Goal: Information Seeking & Learning: Learn about a topic

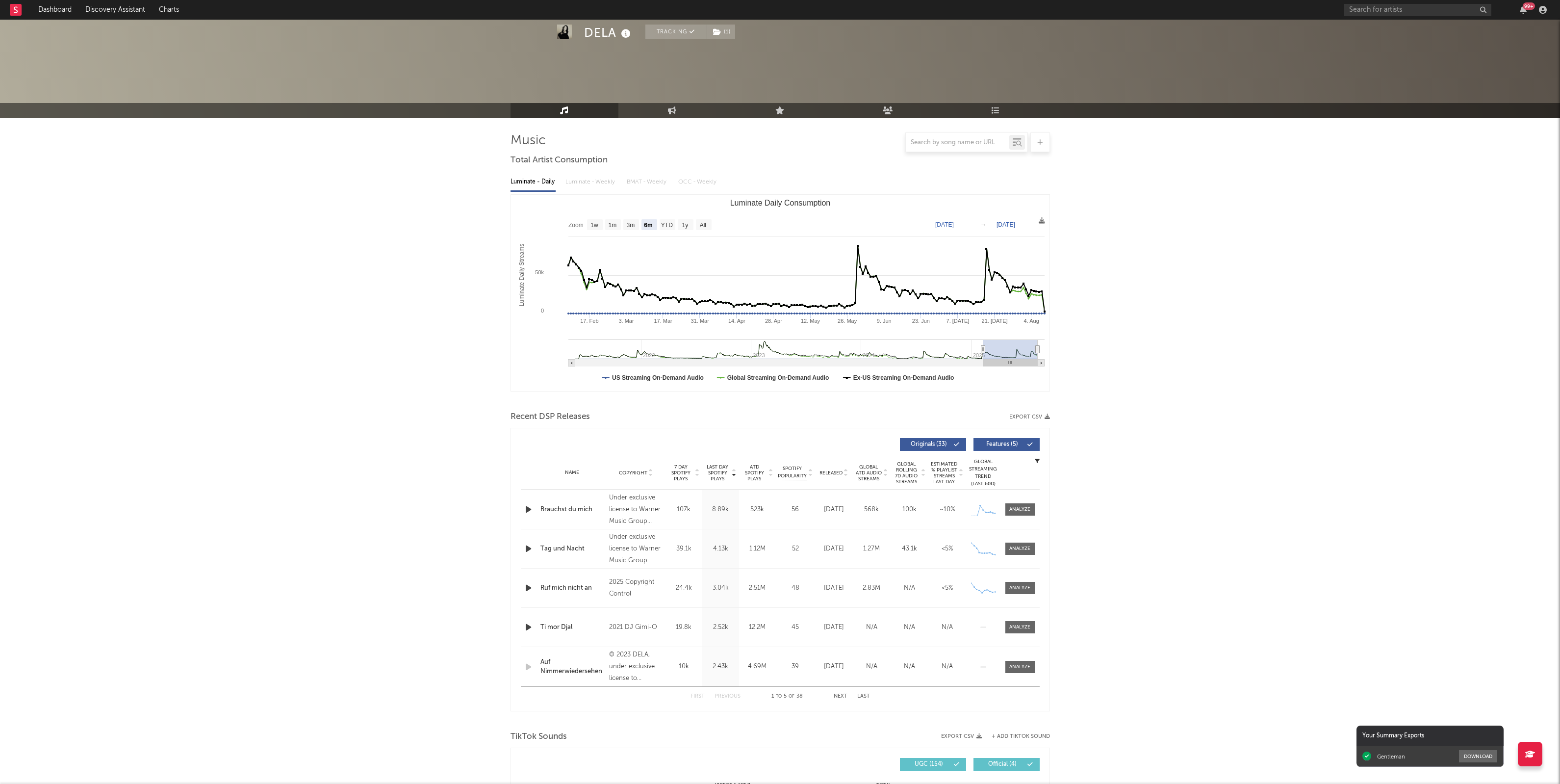
select select "6m"
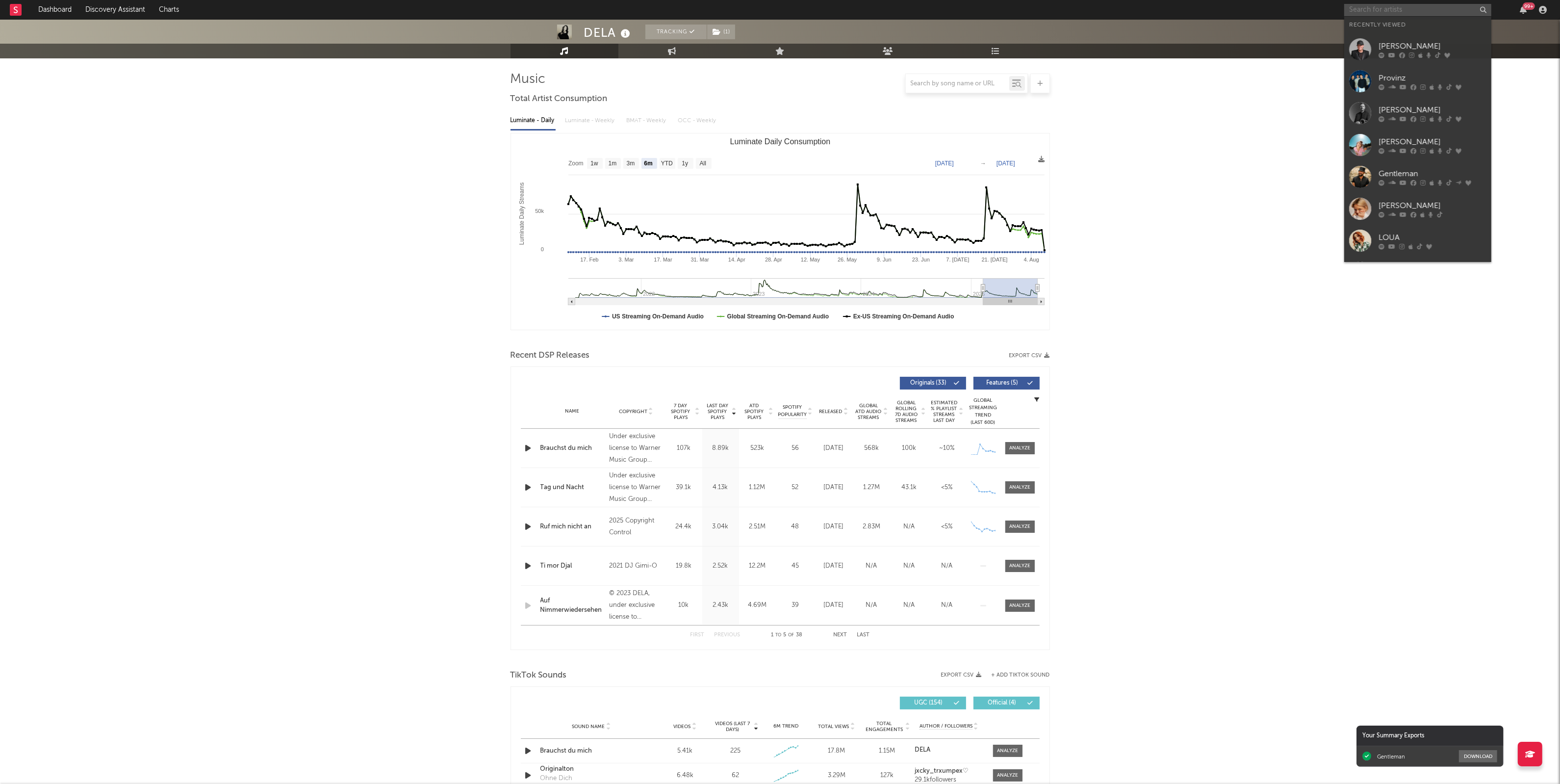
click at [1388, 15] on input "text" at bounding box center [1417, 10] width 147 height 13
type input "loua"
click at [1387, 28] on div "LOUA" at bounding box center [1432, 29] width 107 height 12
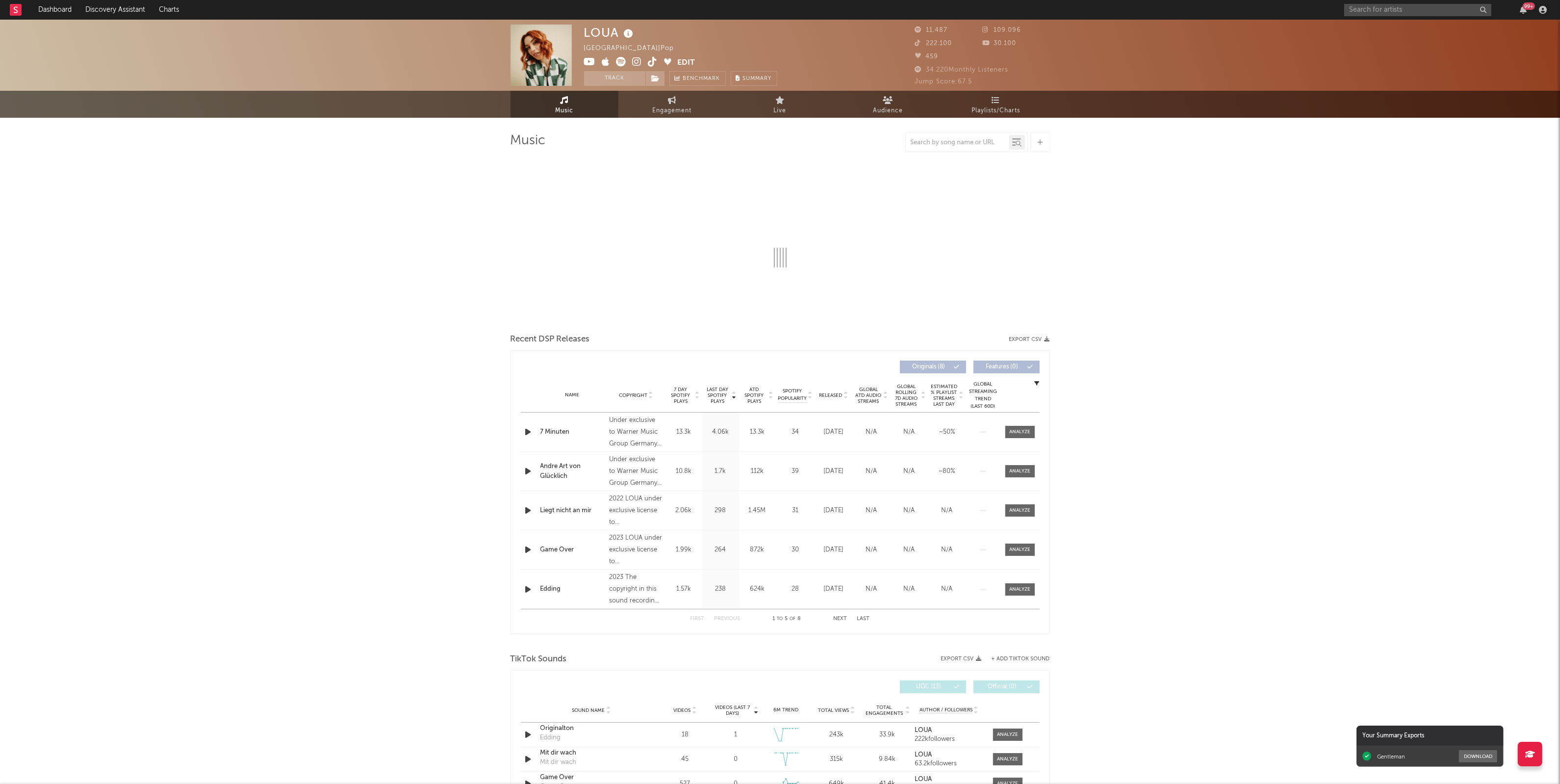
select select "6m"
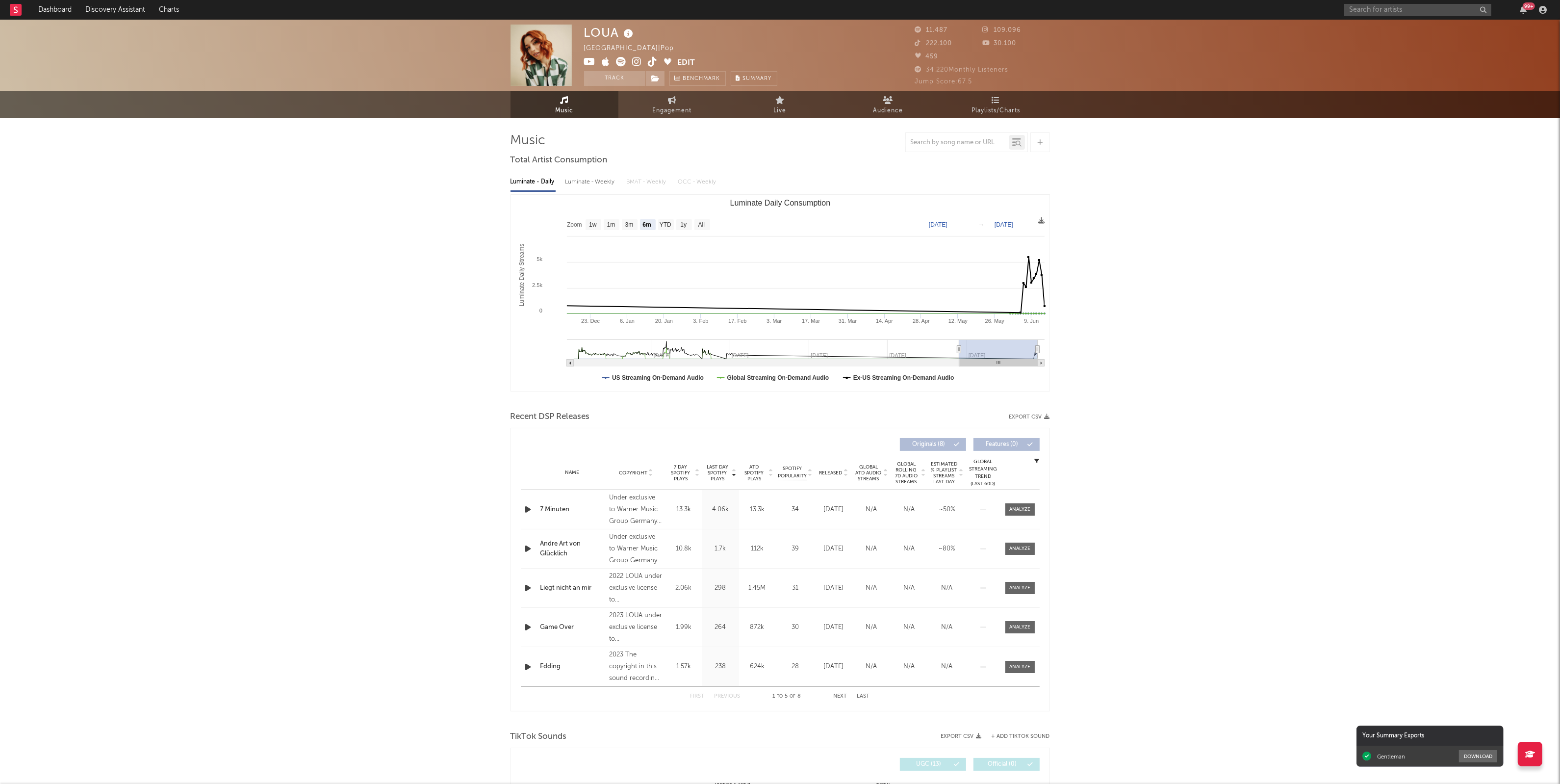
drag, startPoint x: 1324, startPoint y: 446, endPoint x: 1326, endPoint y: 452, distance: 6.3
click at [1326, 452] on div "LOUA [GEOGRAPHIC_DATA] | Pop Edit Track Benchmark Summary 11.487 109.096 222.10…" at bounding box center [780, 761] width 1560 height 1481
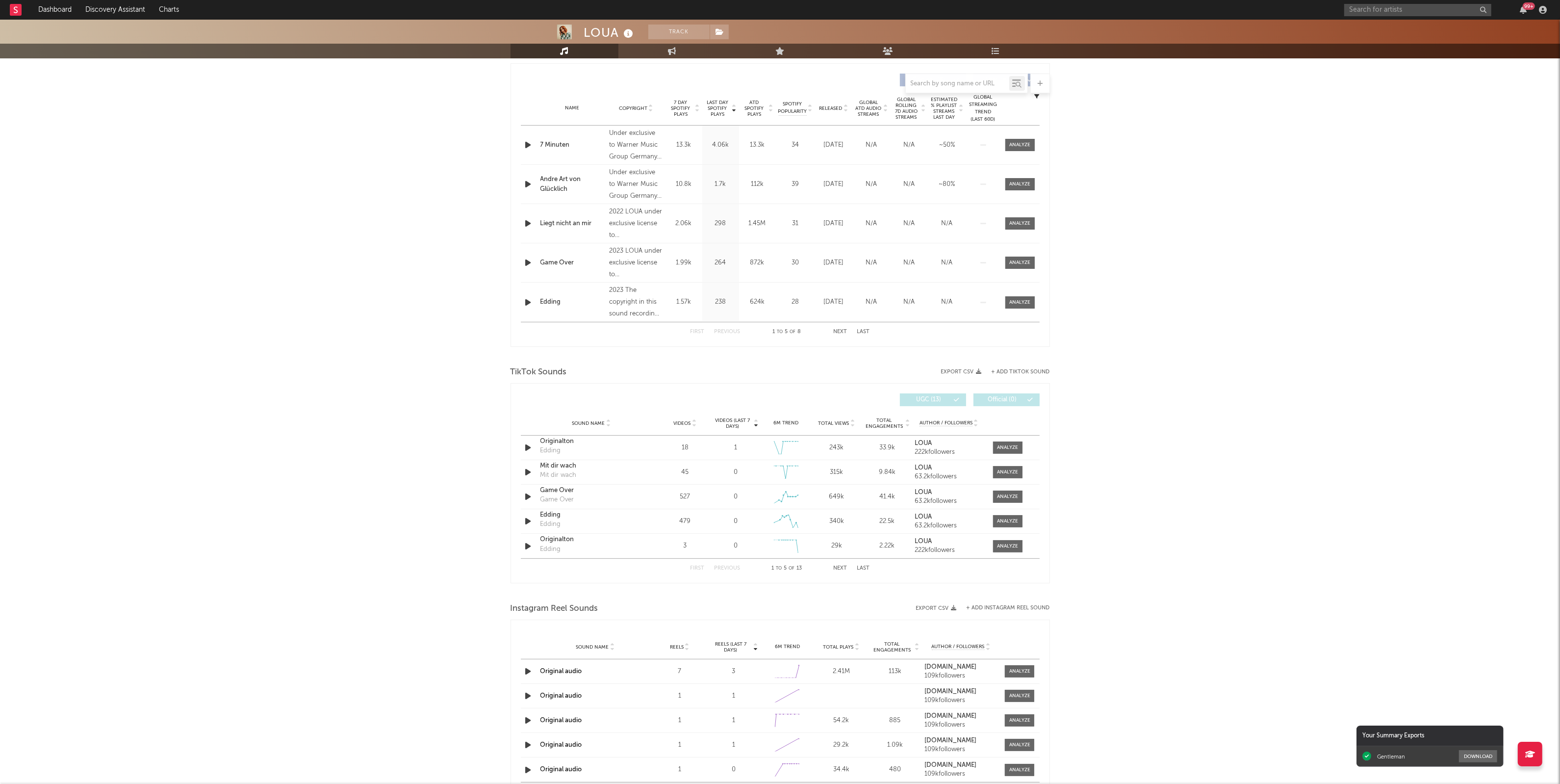
scroll to position [368, 0]
click at [1238, 547] on div "LOUA Track [GEOGRAPHIC_DATA] | Pop Edit Track Benchmark Summary 11.487 109.096 …" at bounding box center [780, 393] width 1560 height 1481
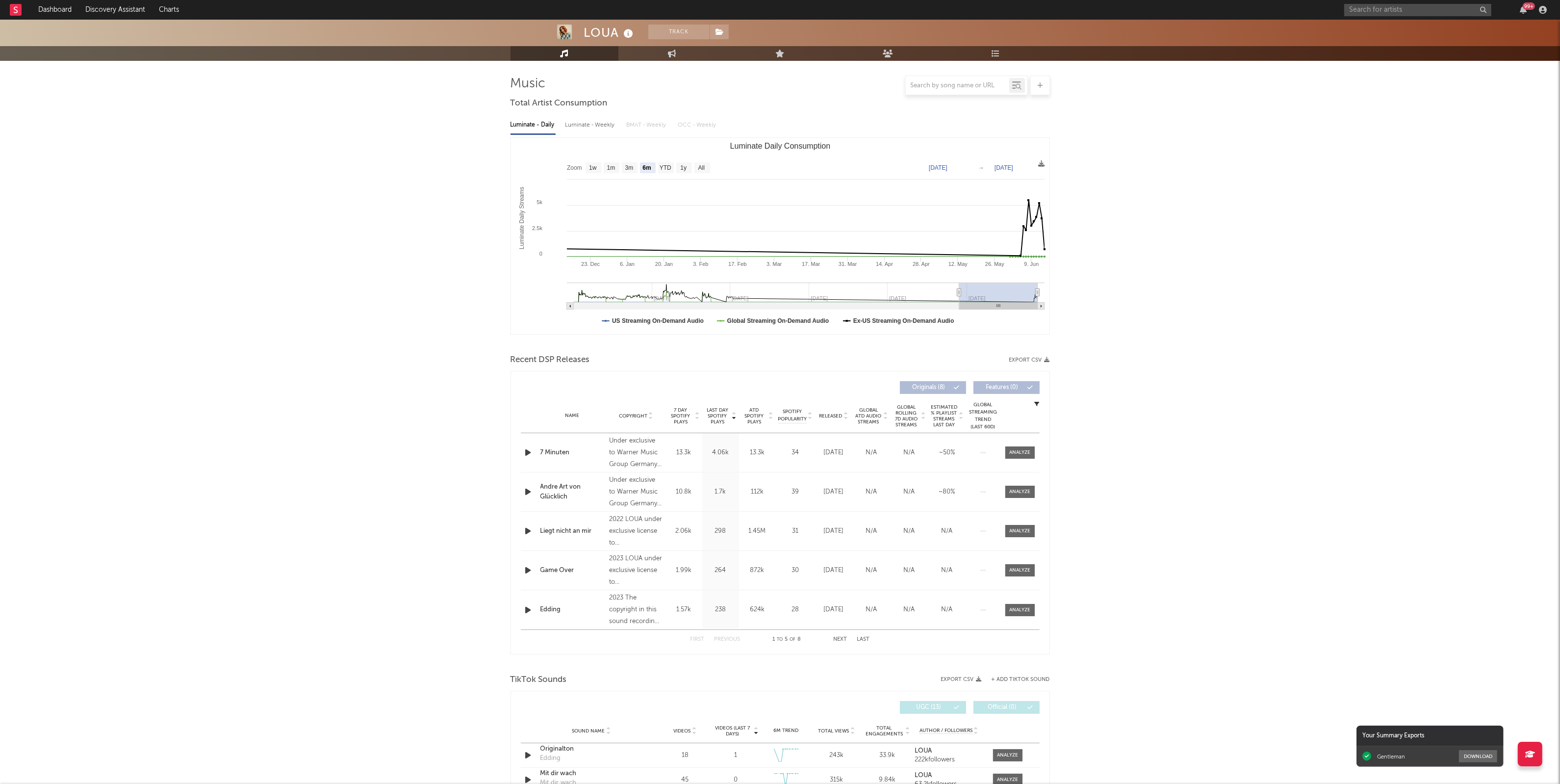
scroll to position [0, 0]
